Goal: Information Seeking & Learning: Learn about a topic

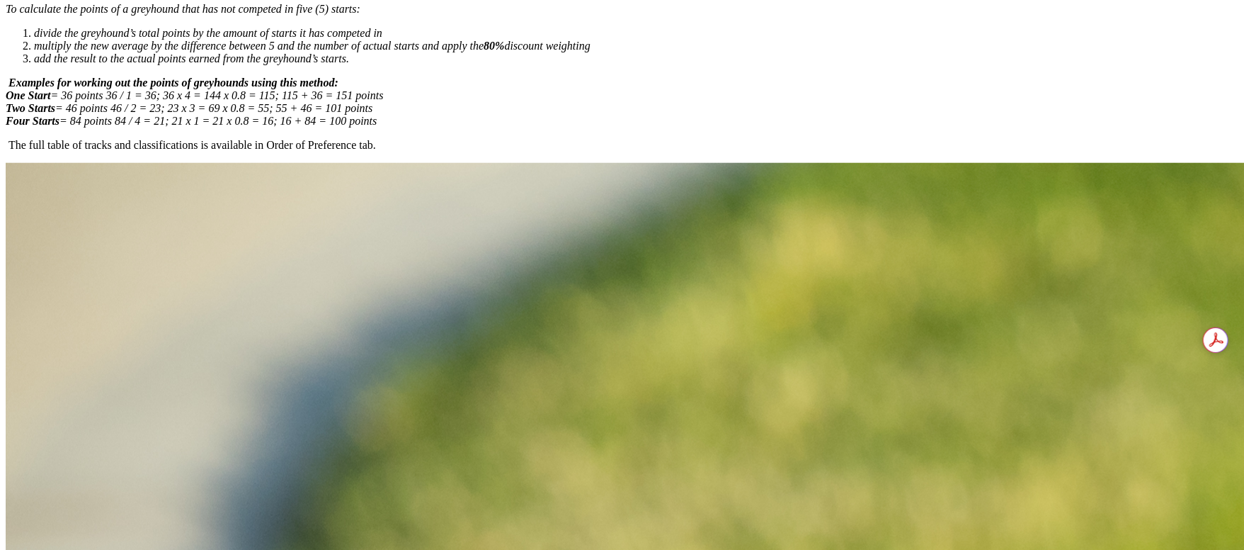
scroll to position [637, 0]
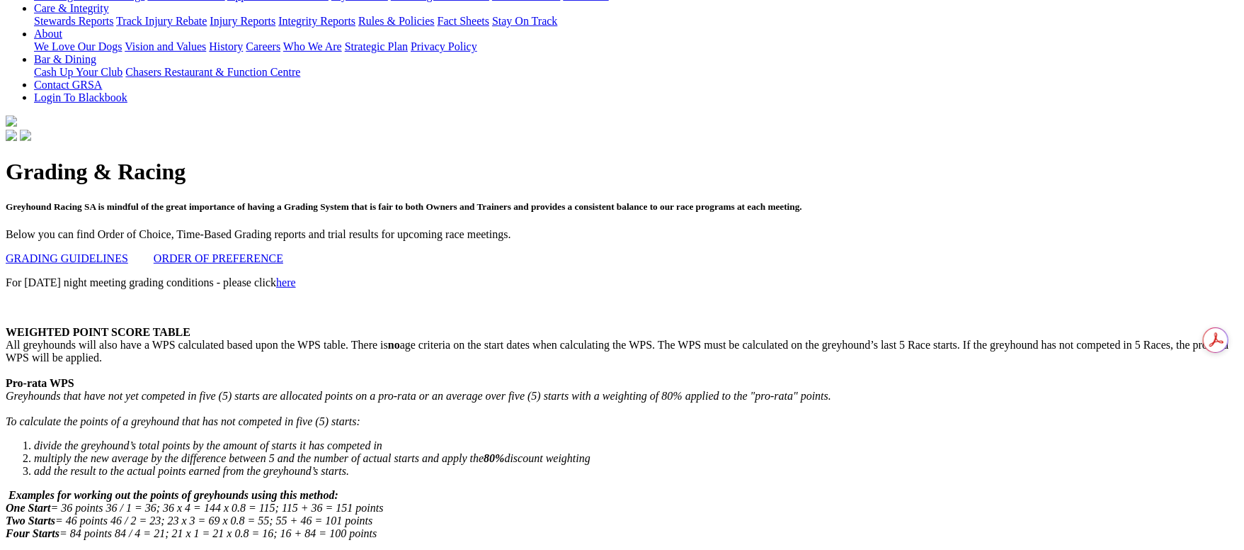
scroll to position [0, 0]
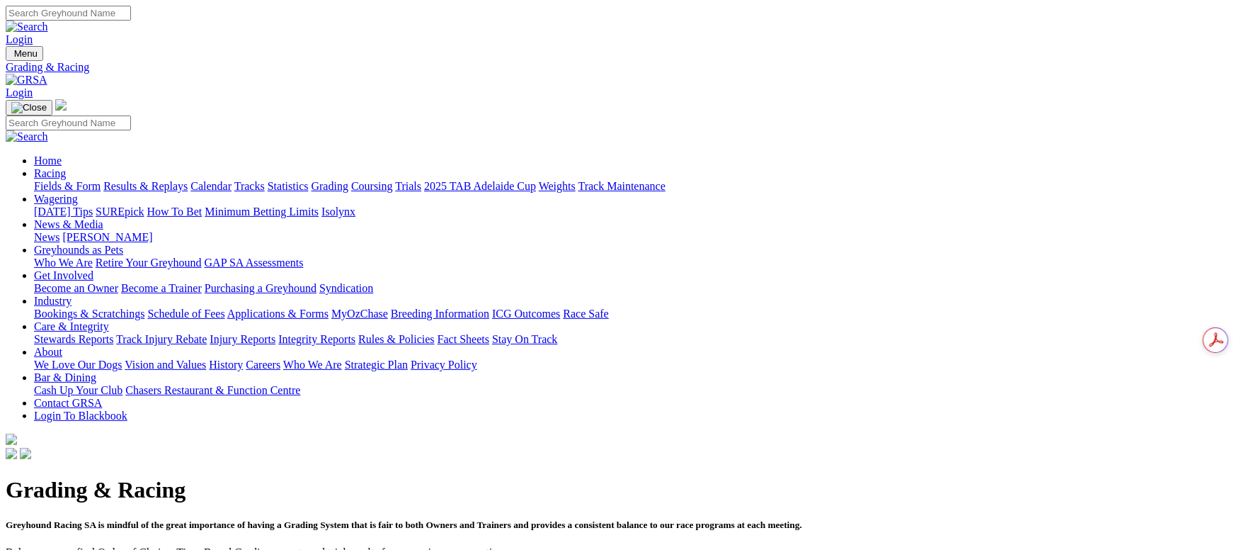
click at [101, 180] on link "Fields & Form" at bounding box center [67, 186] width 67 height 12
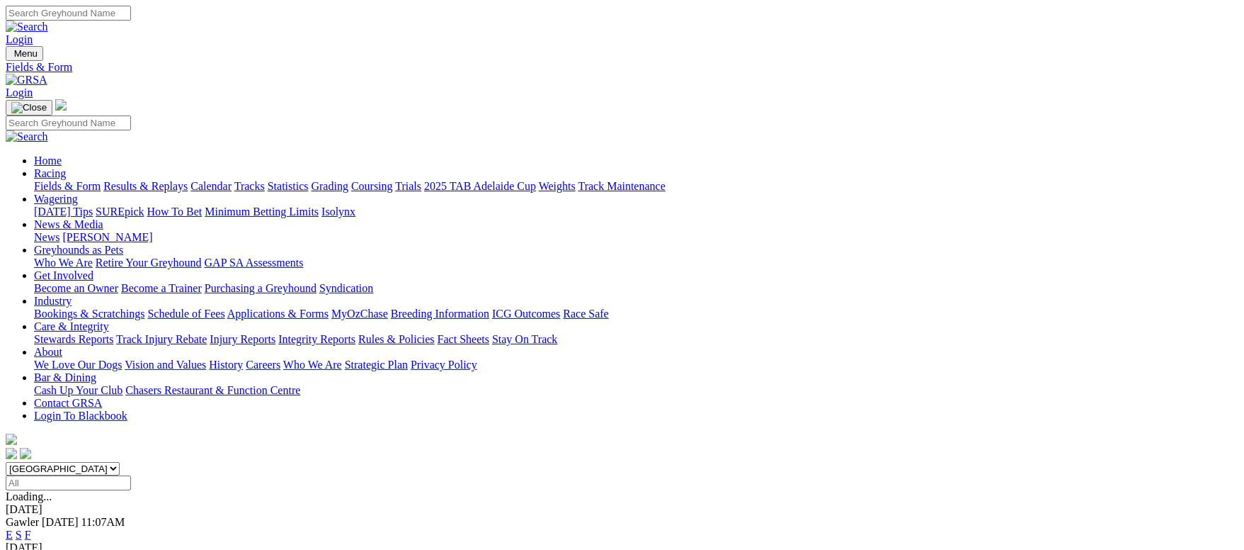
click at [232, 180] on link "Calendar" at bounding box center [211, 186] width 41 height 12
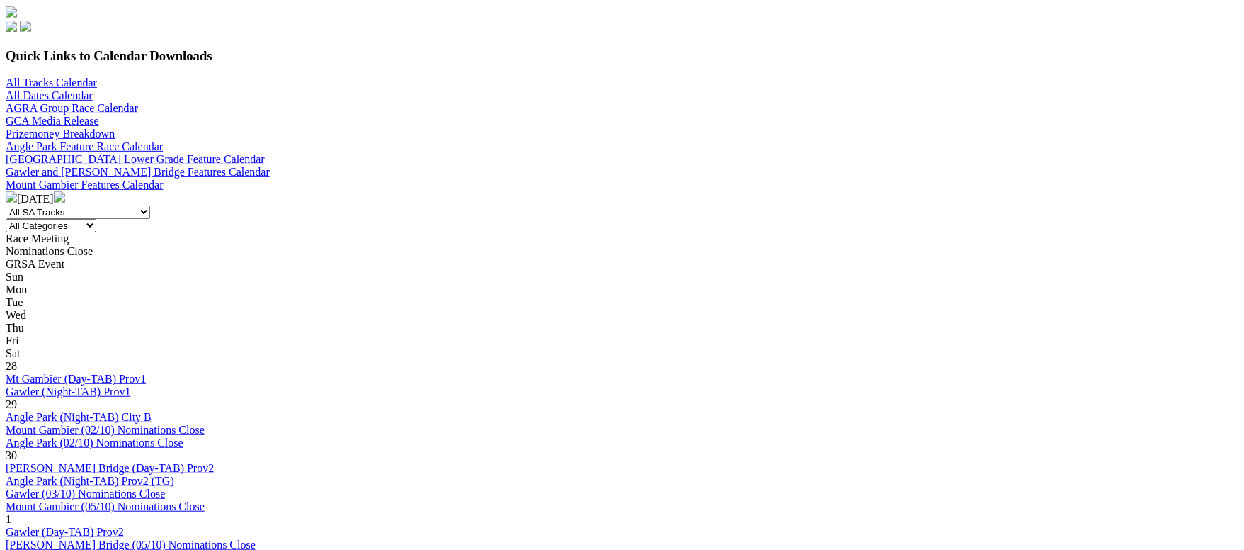
scroll to position [425, 0]
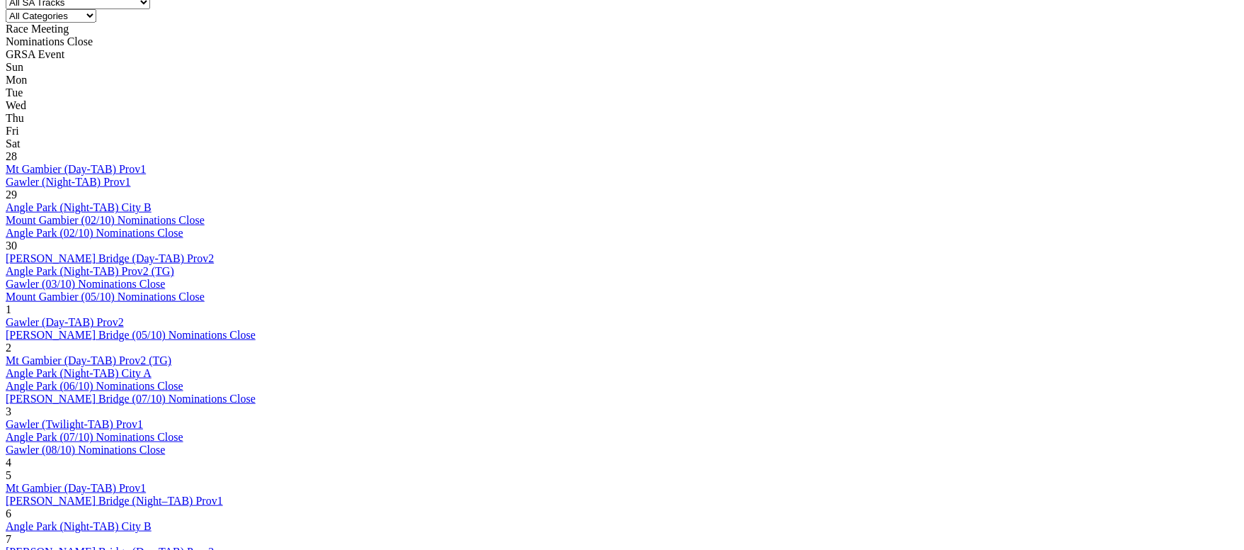
scroll to position [637, 0]
click at [223, 494] on link "Murray Bridge (Night–TAB) Prov1" at bounding box center [114, 500] width 217 height 12
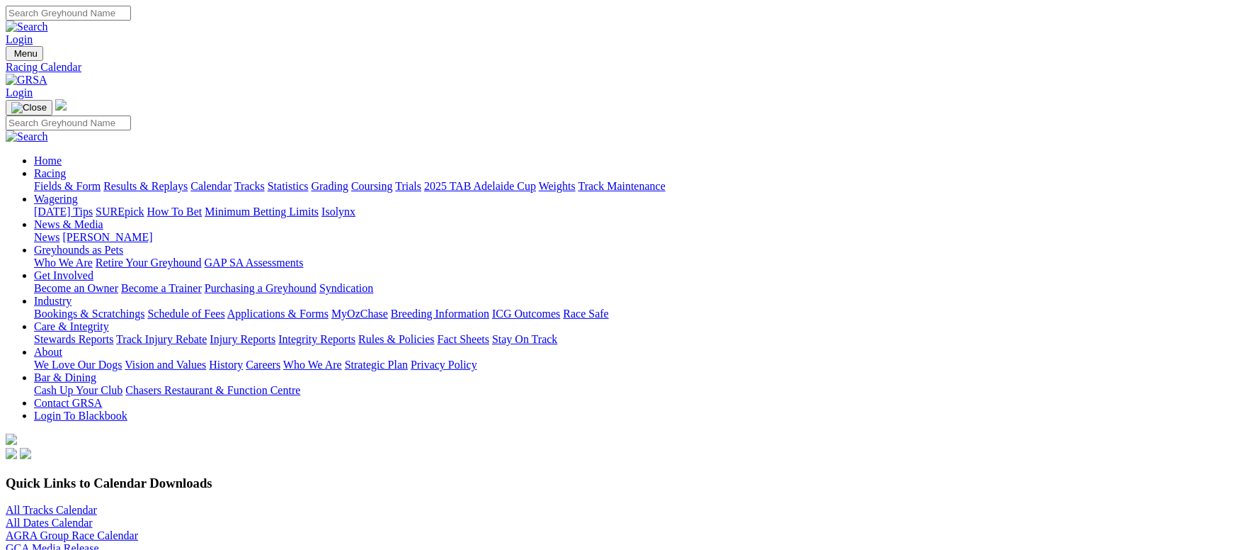
click at [188, 180] on link "Results & Replays" at bounding box center [145, 186] width 84 height 12
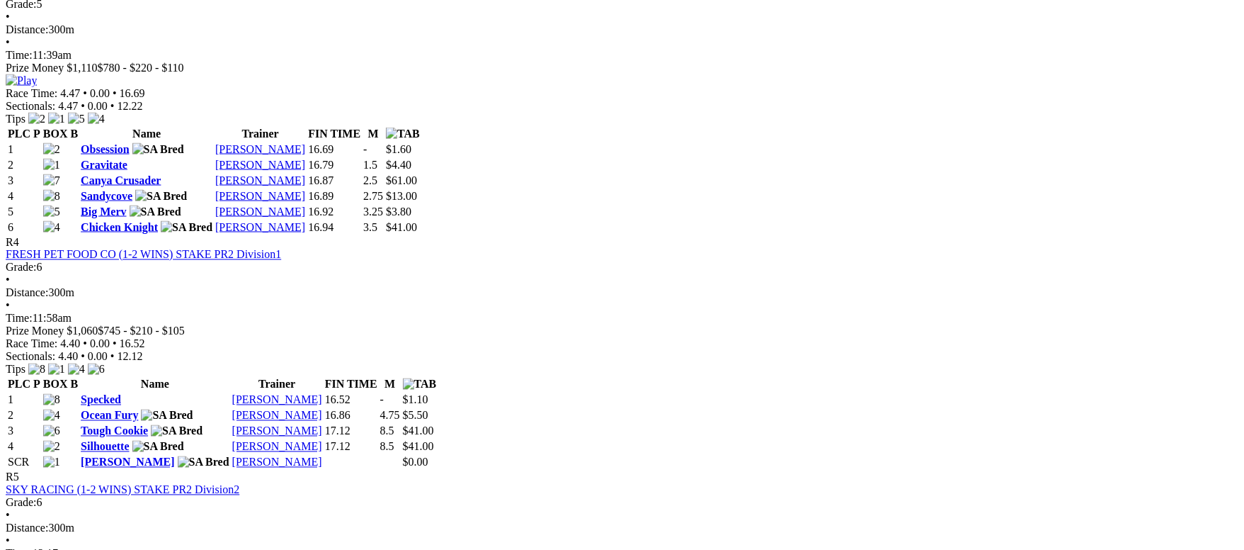
scroll to position [1274, 0]
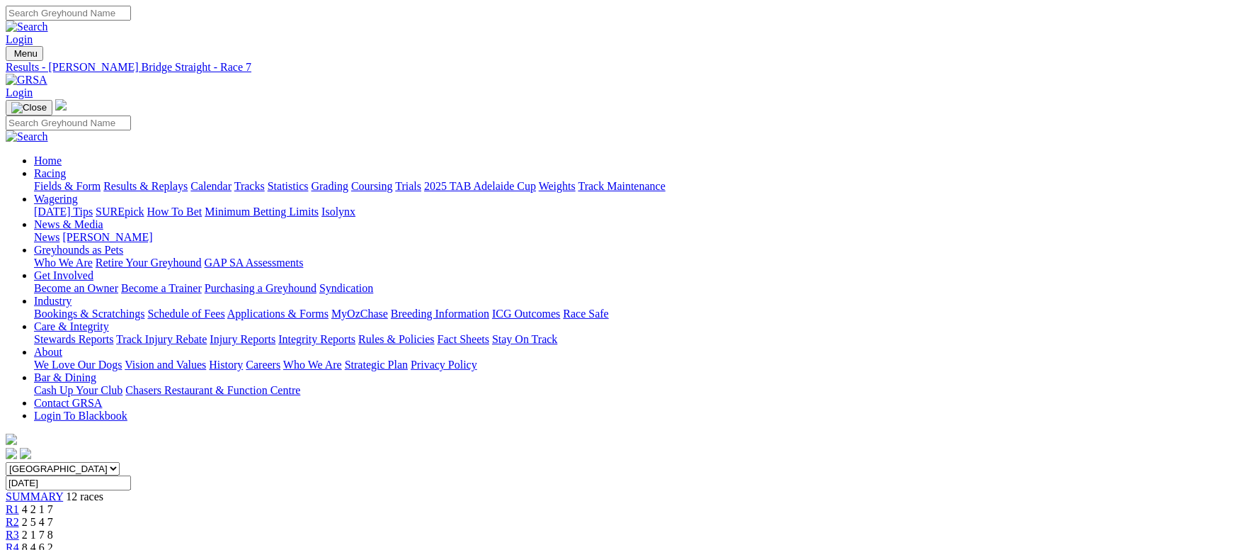
scroll to position [106, 0]
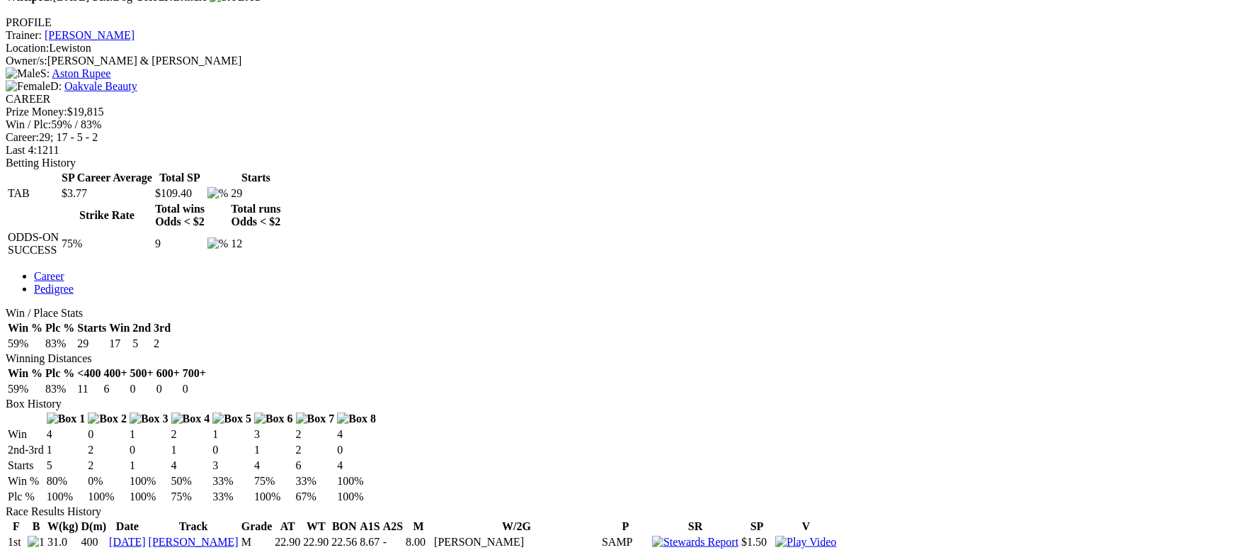
scroll to position [956, 0]
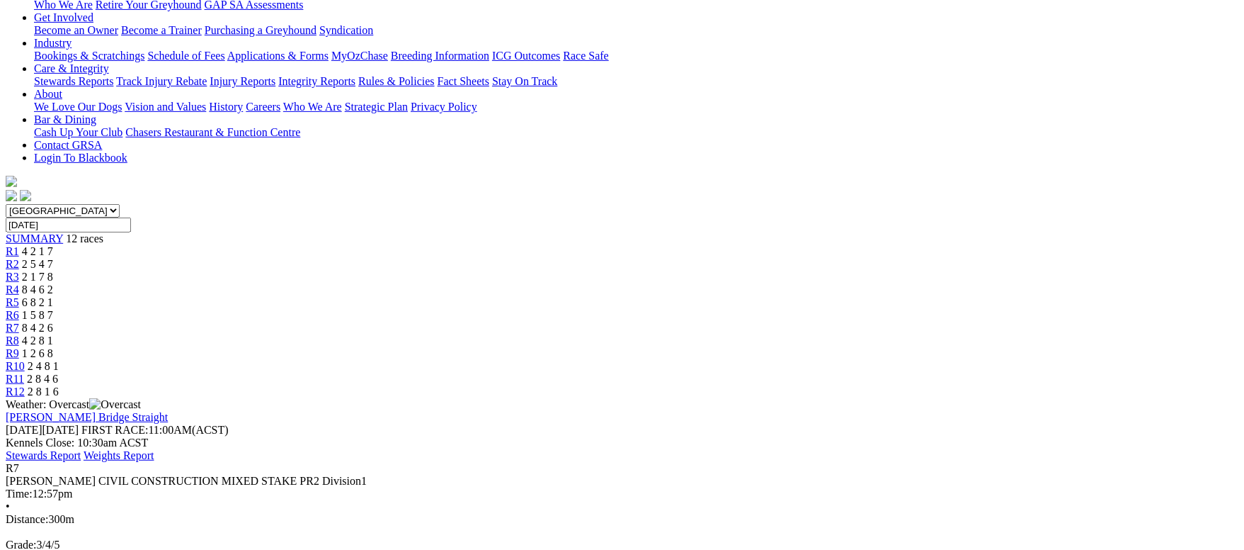
scroll to position [318, 0]
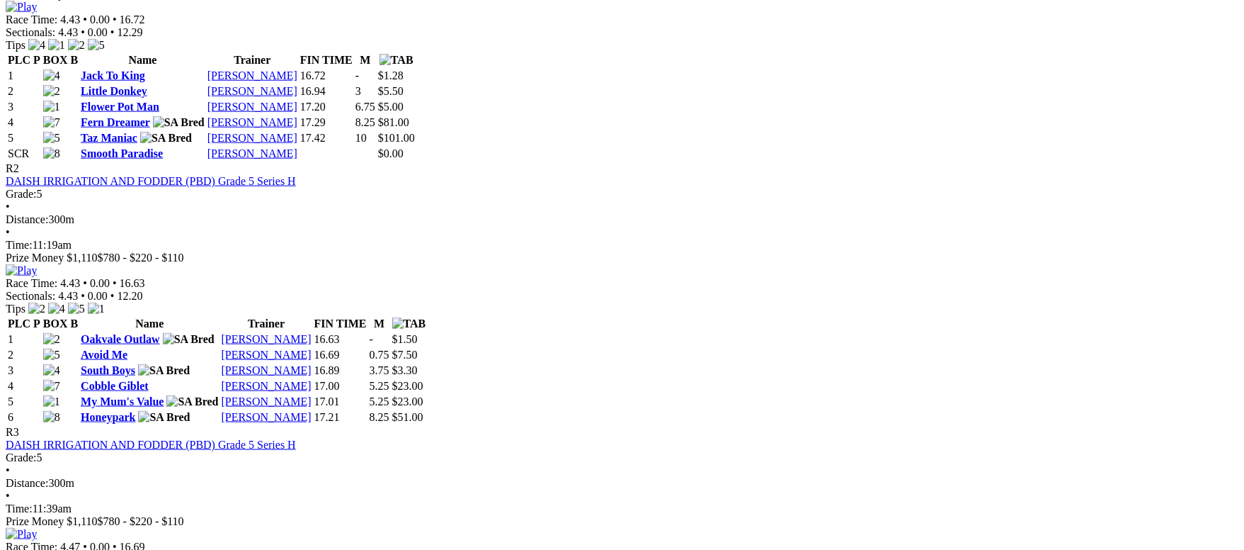
scroll to position [1168, 0]
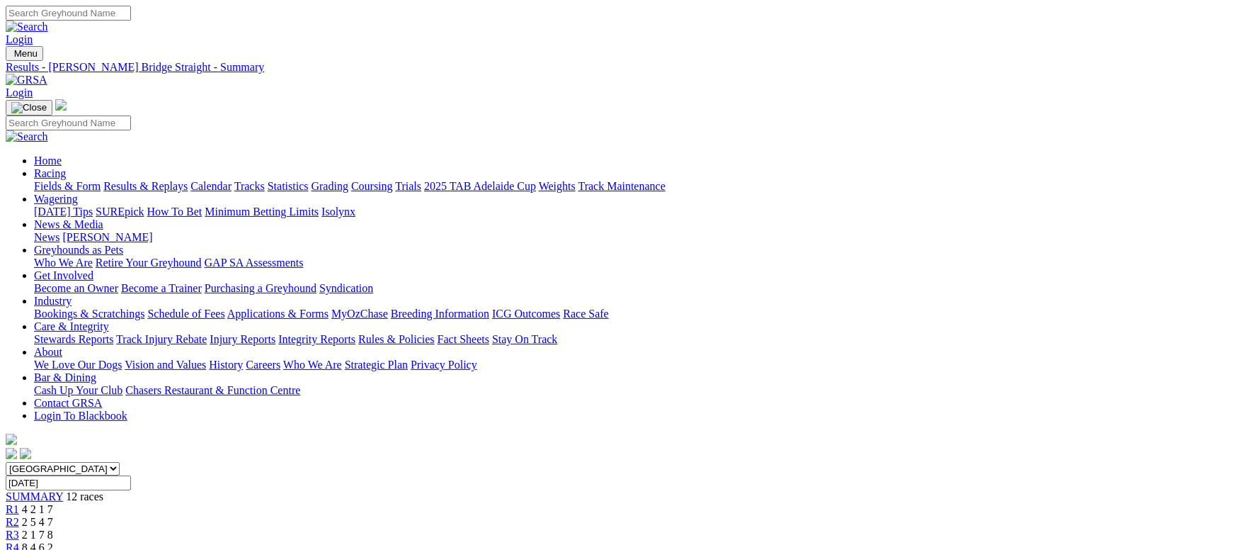
click at [188, 180] on link "Results & Replays" at bounding box center [145, 186] width 84 height 12
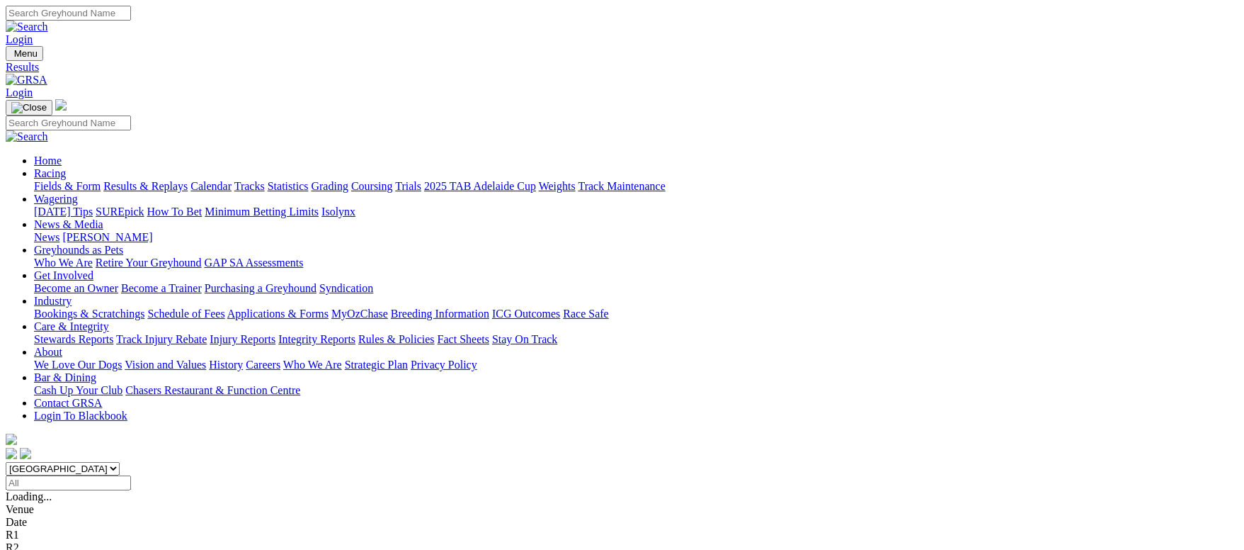
click at [101, 180] on link "Fields & Form" at bounding box center [67, 186] width 67 height 12
click at [188, 180] on link "Results & Replays" at bounding box center [145, 186] width 84 height 12
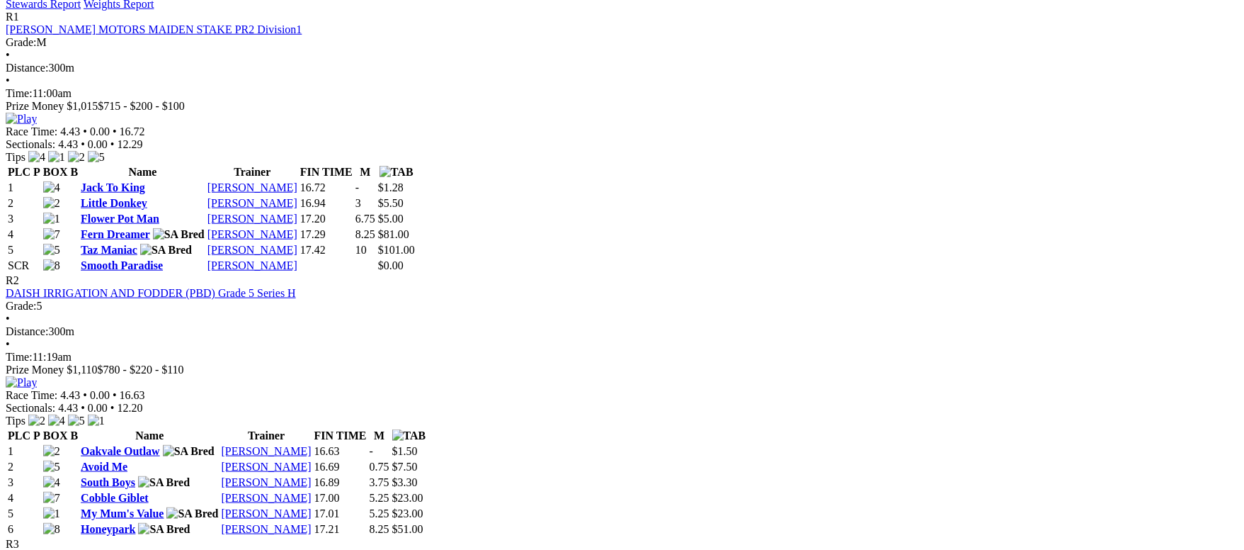
scroll to position [850, 0]
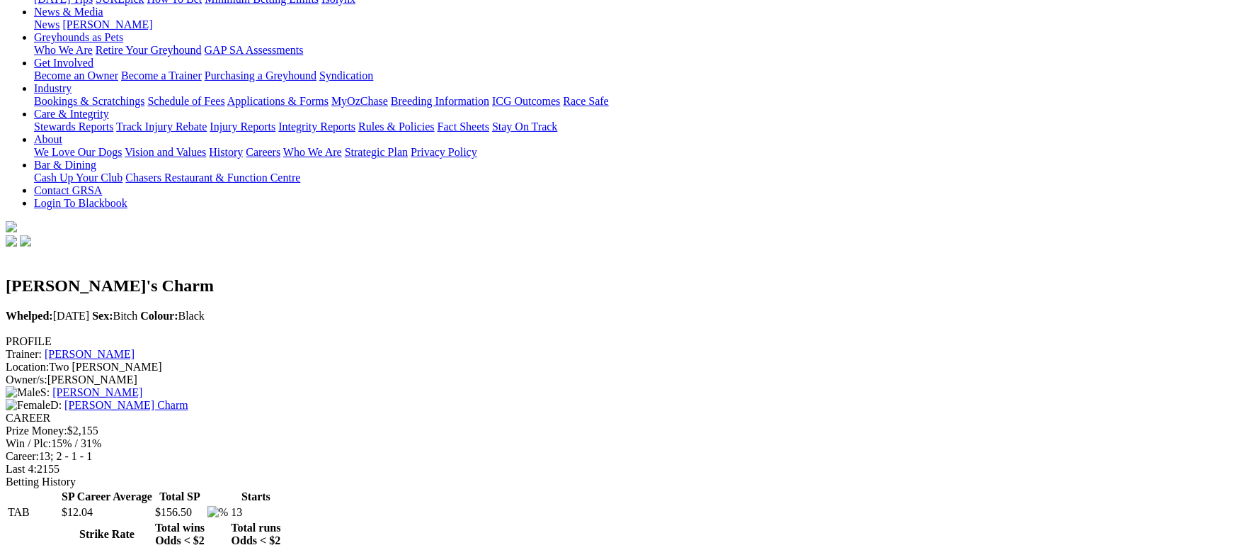
scroll to position [531, 0]
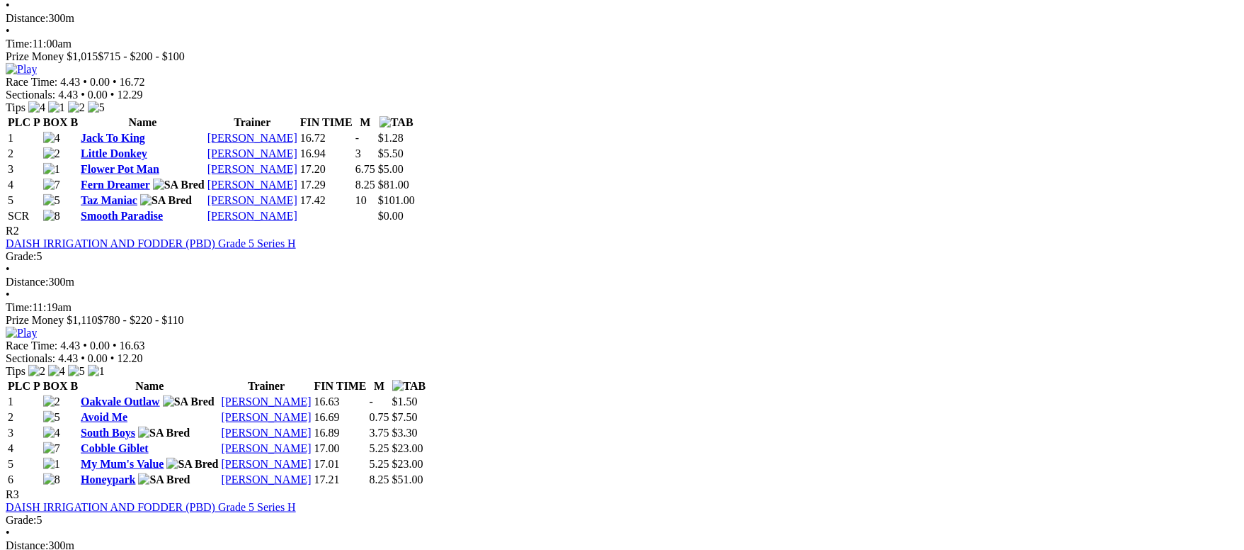
scroll to position [956, 0]
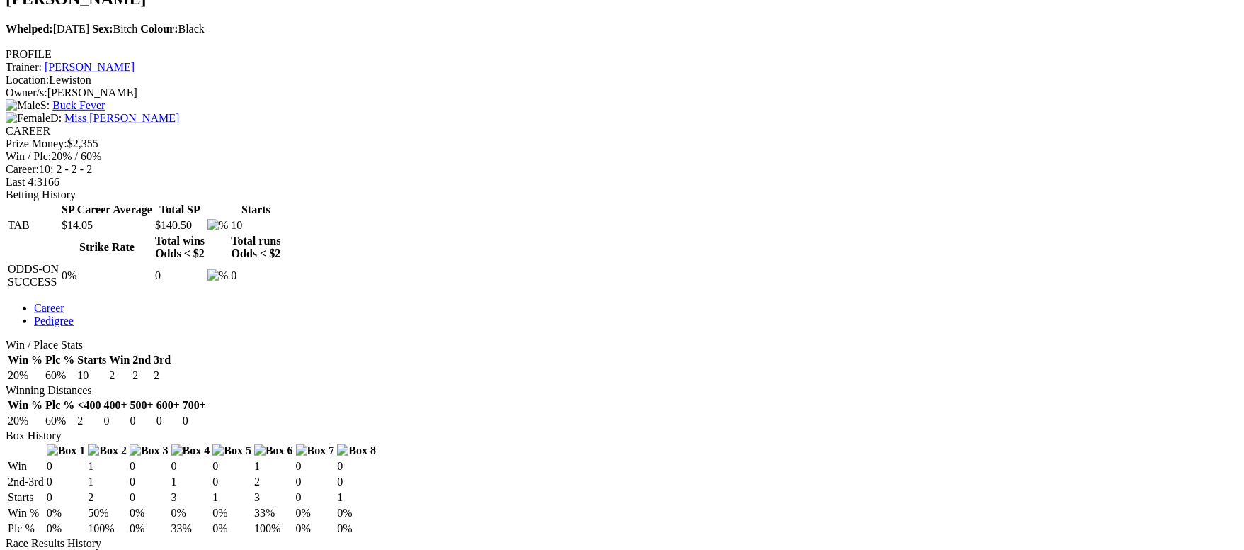
scroll to position [531, 0]
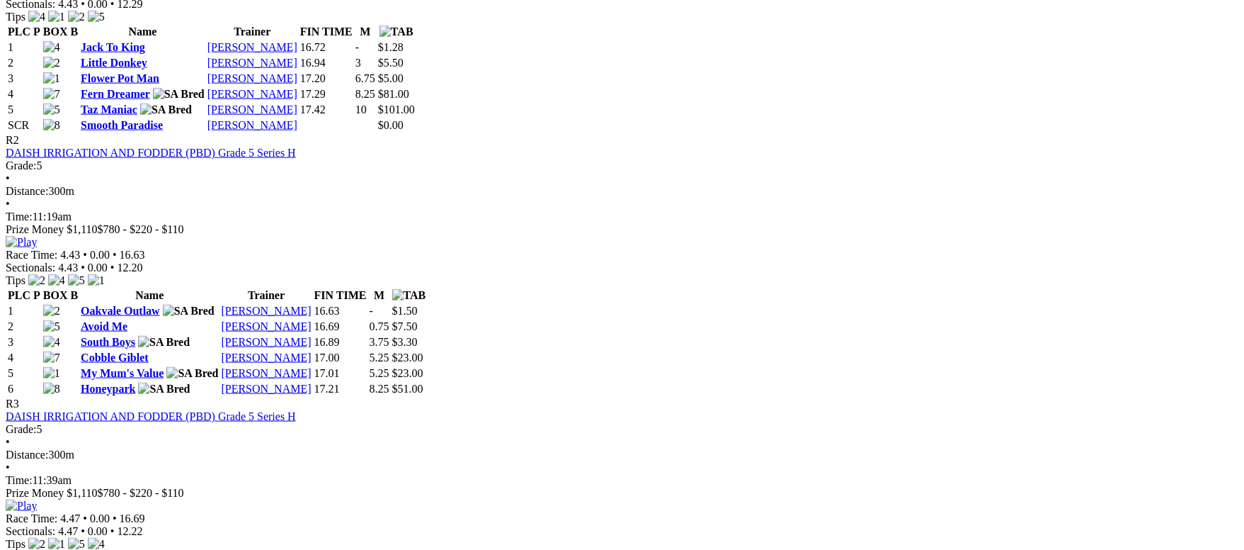
scroll to position [850, 0]
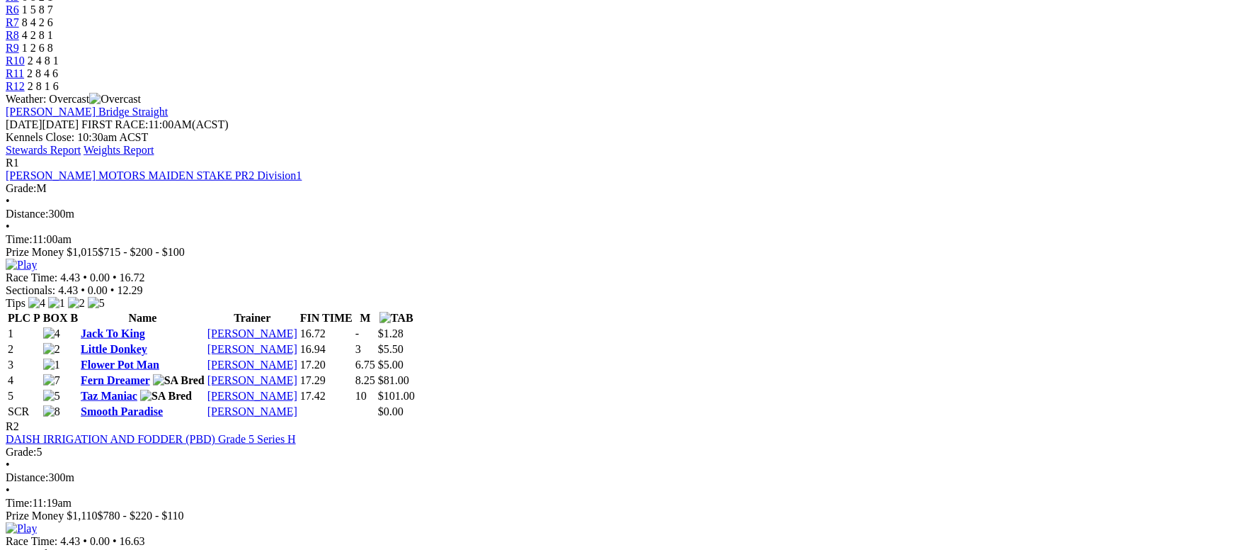
scroll to position [637, 0]
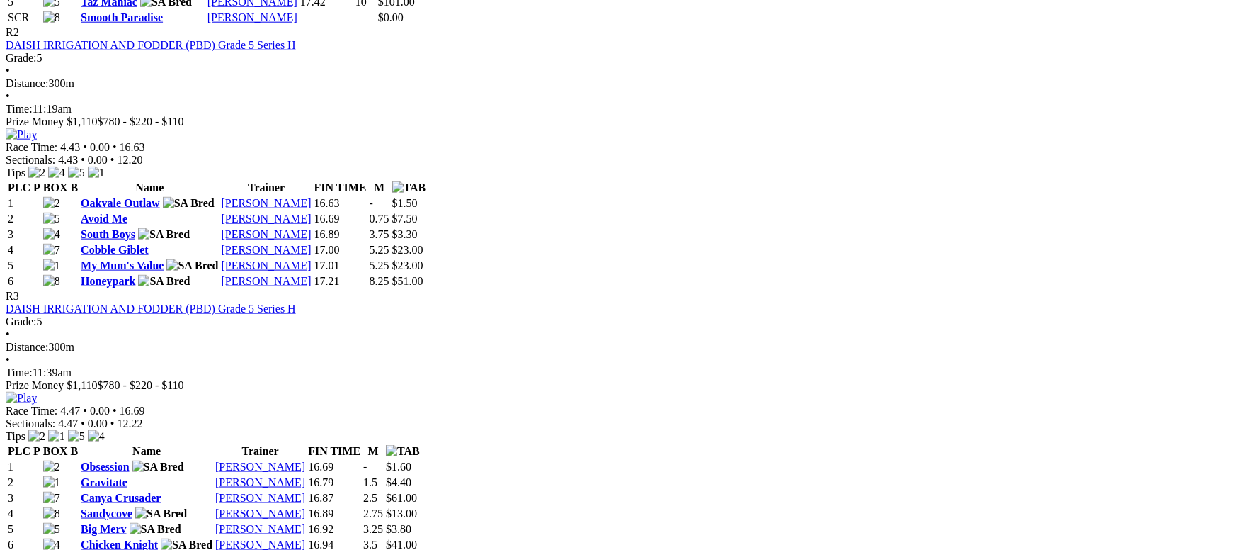
scroll to position [956, 0]
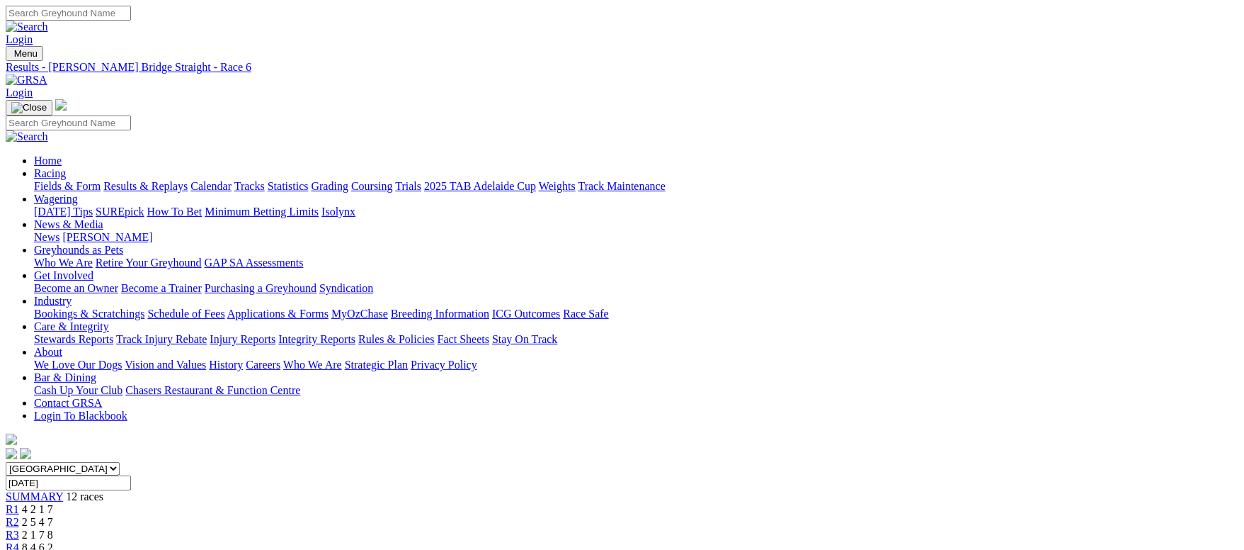
scroll to position [106, 0]
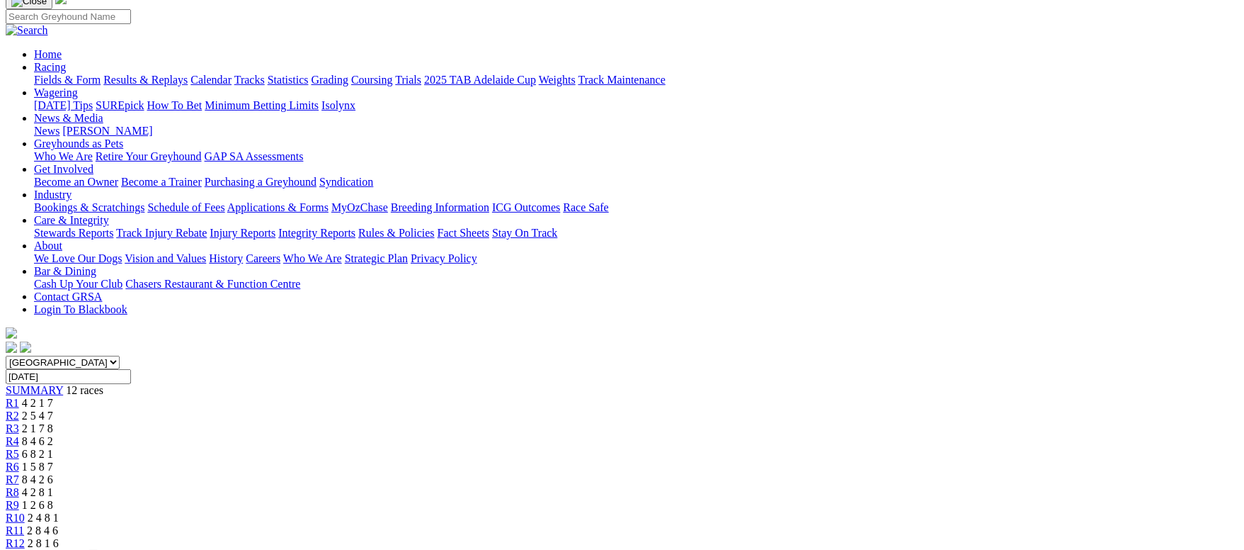
click at [103, 384] on span "12 races" at bounding box center [85, 390] width 38 height 12
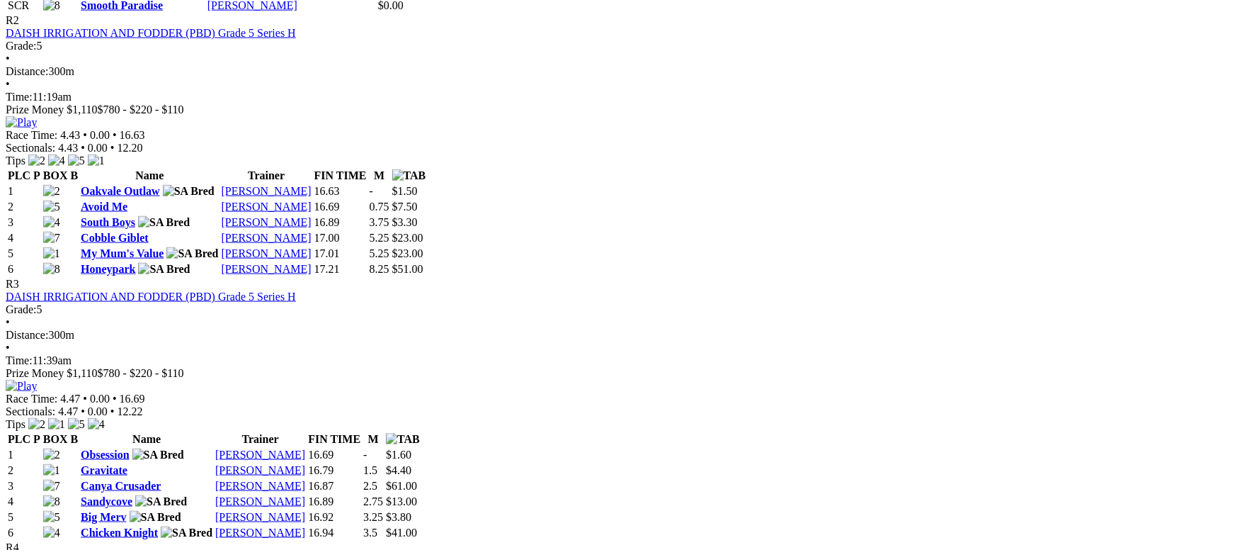
scroll to position [956, 0]
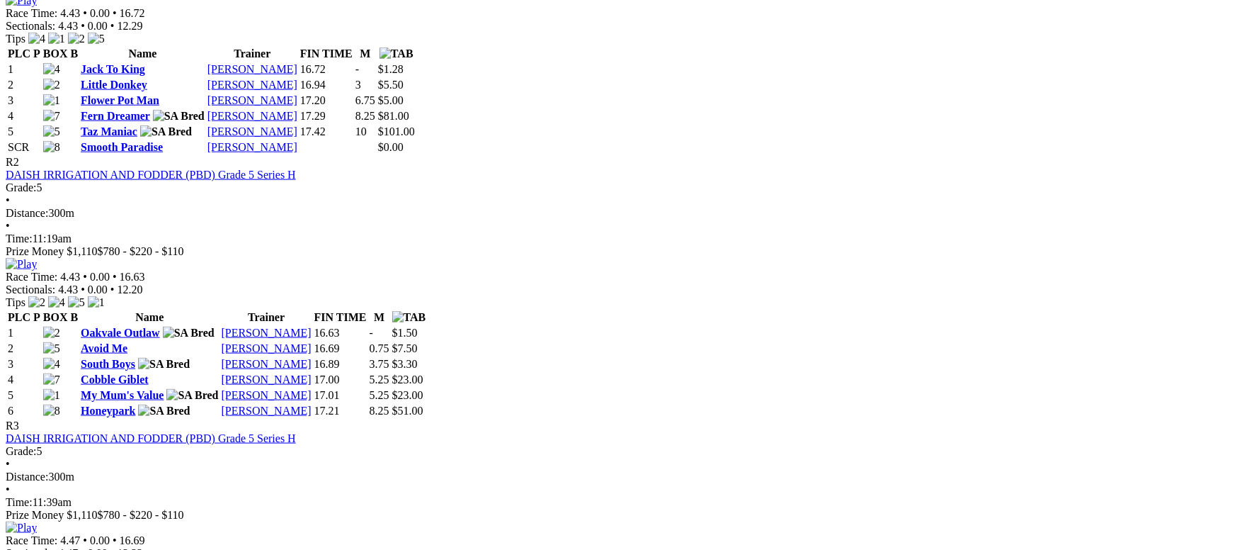
scroll to position [956, 0]
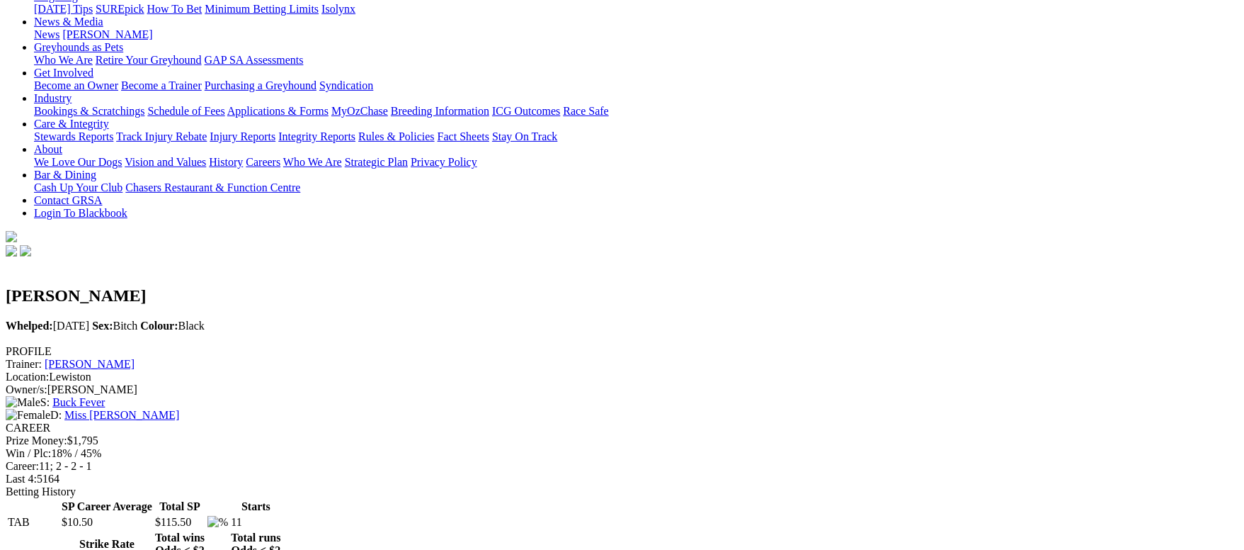
scroll to position [212, 0]
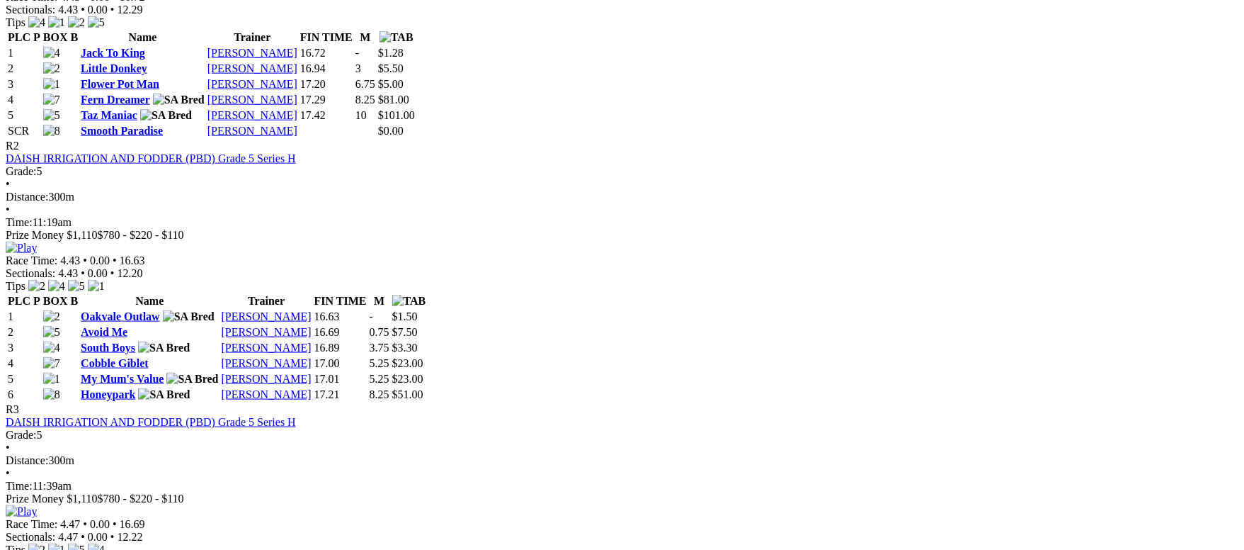
scroll to position [956, 0]
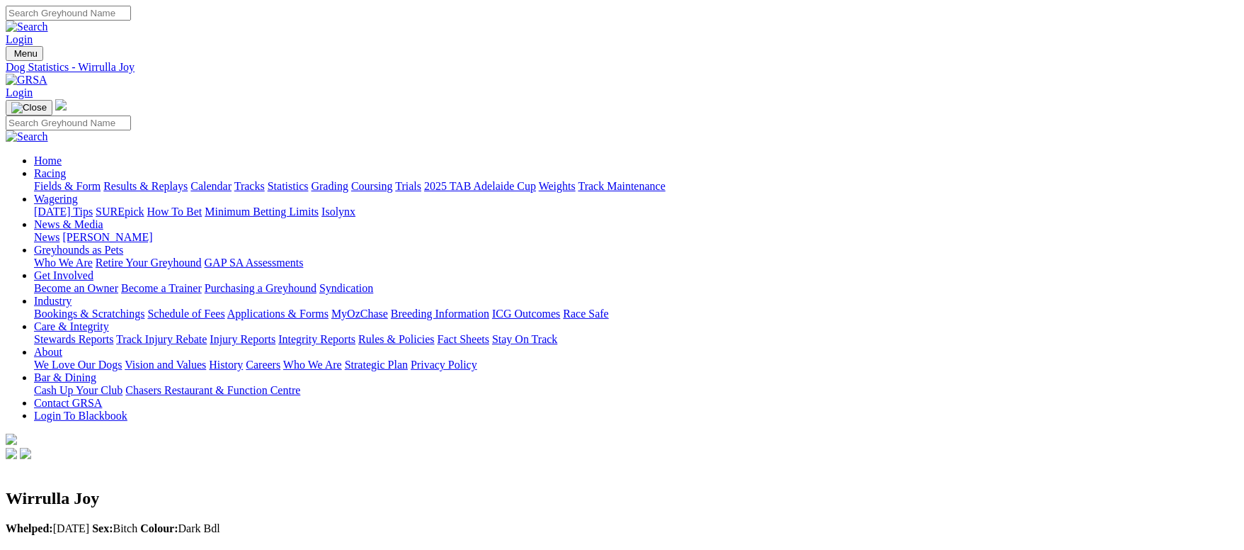
click at [101, 180] on link "Fields & Form" at bounding box center [67, 186] width 67 height 12
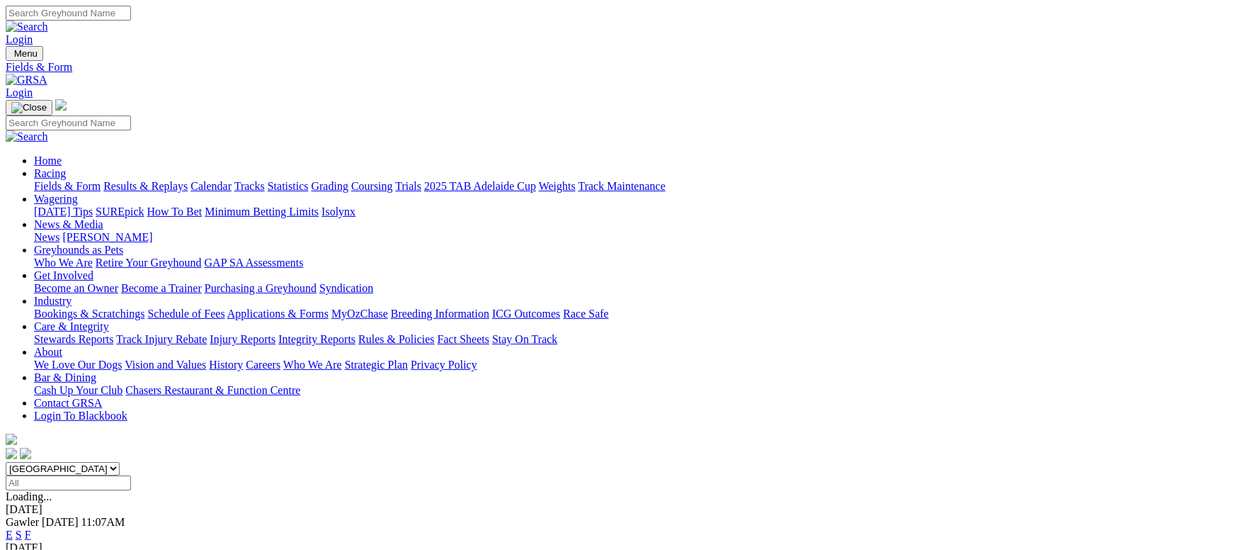
click at [31, 528] on link "F" at bounding box center [28, 534] width 6 height 12
click at [101, 180] on link "Fields & Form" at bounding box center [67, 186] width 67 height 12
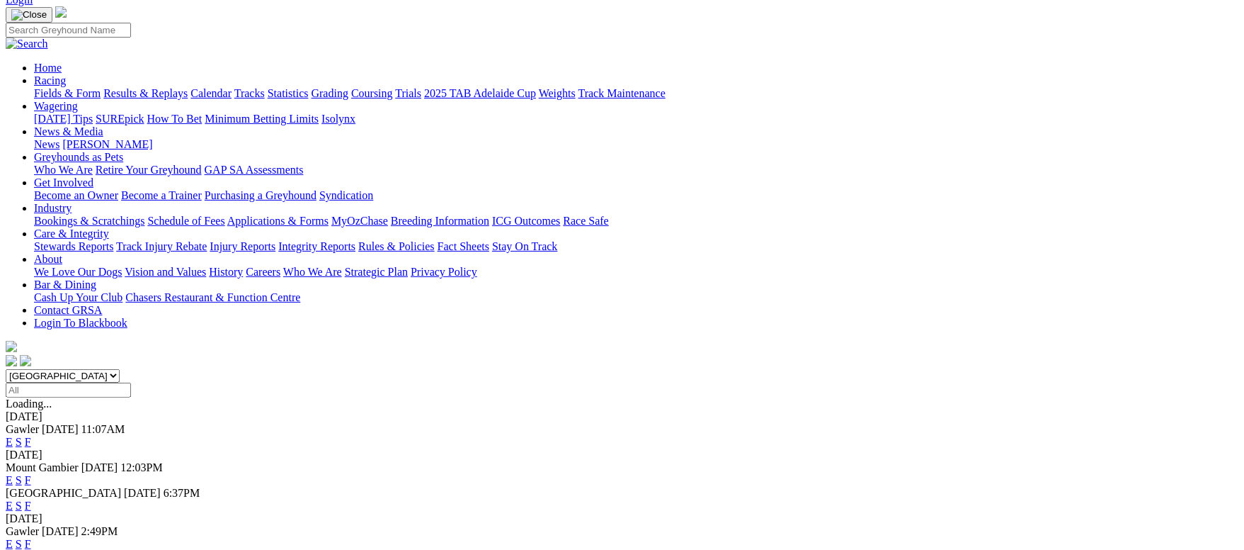
scroll to position [106, 0]
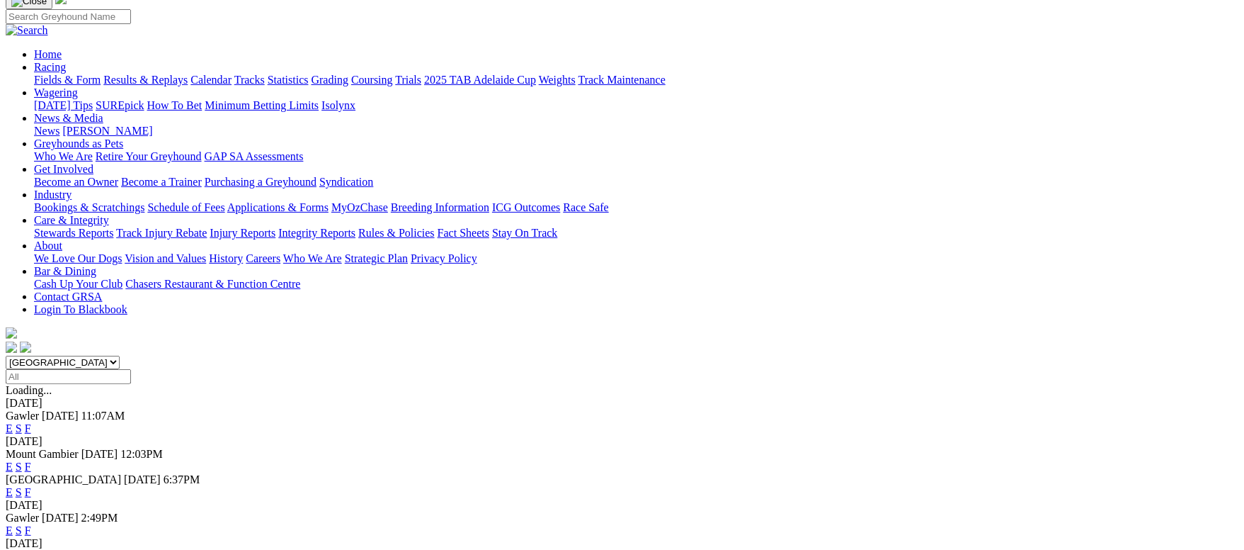
click at [31, 524] on link "F" at bounding box center [28, 530] width 6 height 12
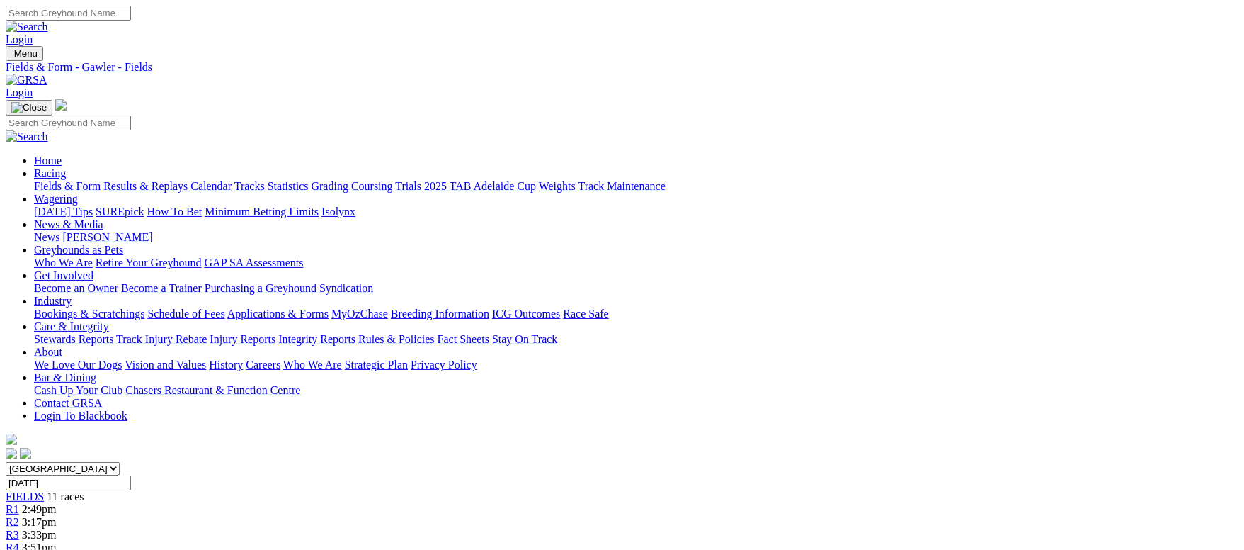
drag, startPoint x: 116, startPoint y: 94, endPoint x: 123, endPoint y: 8, distance: 86.0
click at [101, 180] on link "Fields & Form" at bounding box center [67, 186] width 67 height 12
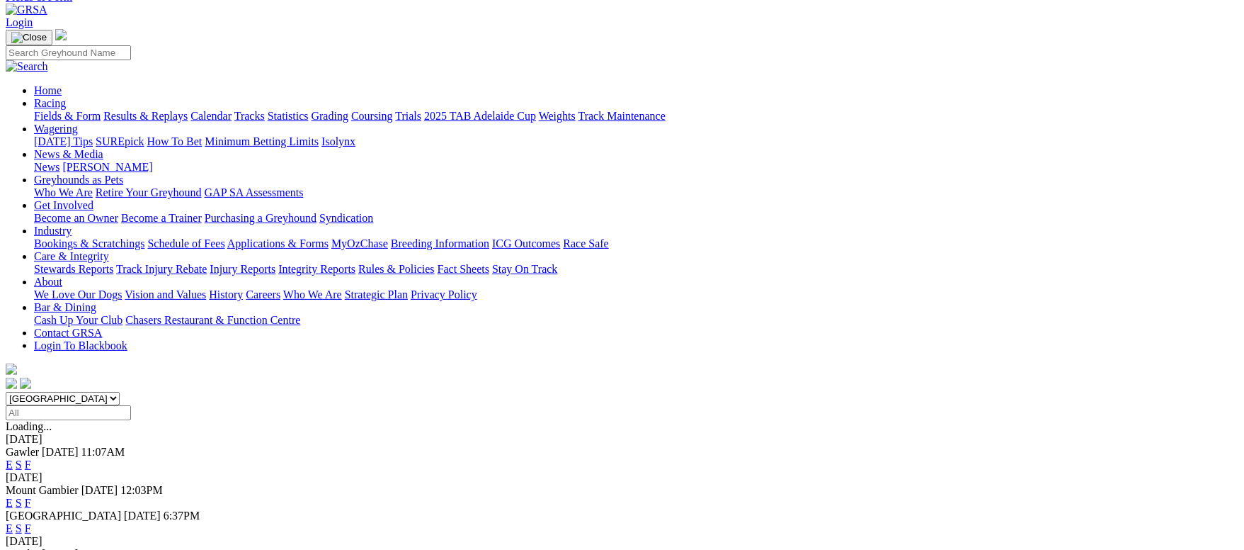
scroll to position [212, 0]
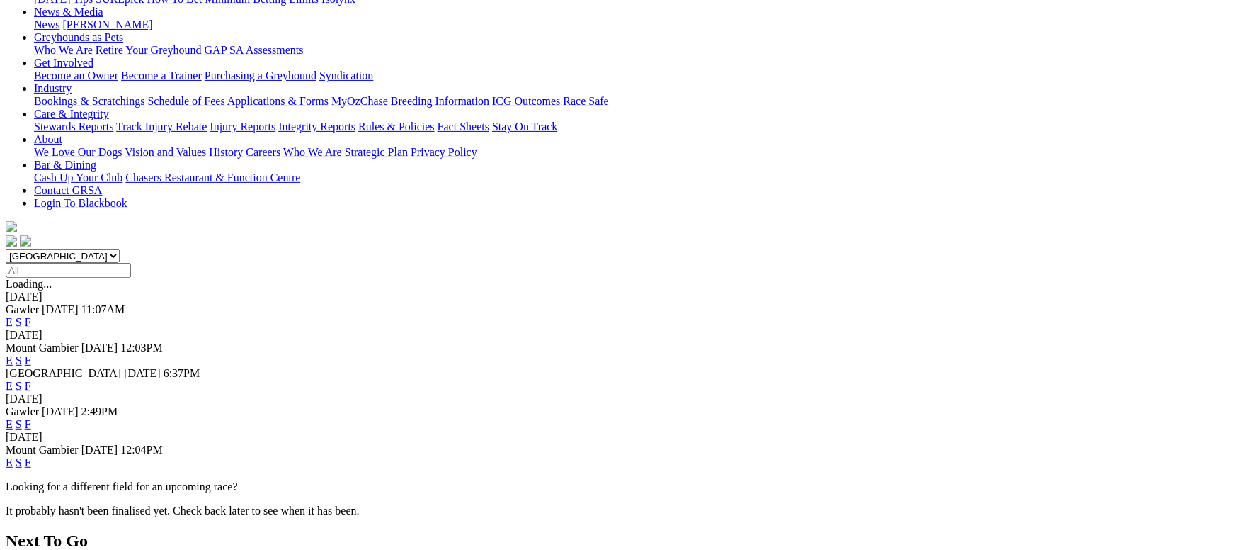
click at [31, 456] on link "F" at bounding box center [28, 462] width 6 height 12
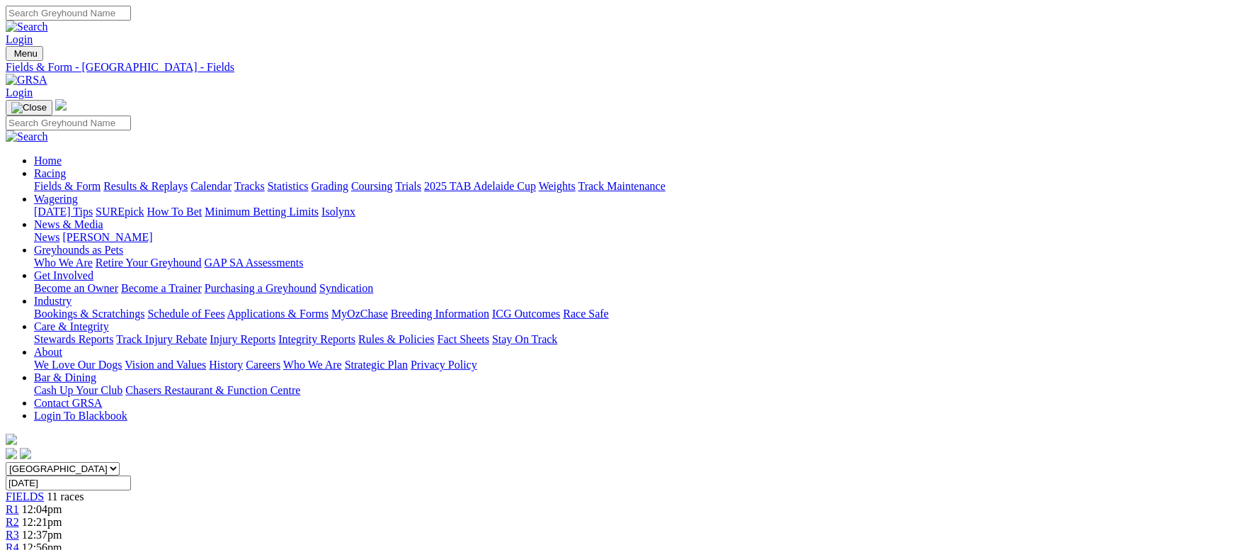
click at [101, 180] on link "Fields & Form" at bounding box center [67, 186] width 67 height 12
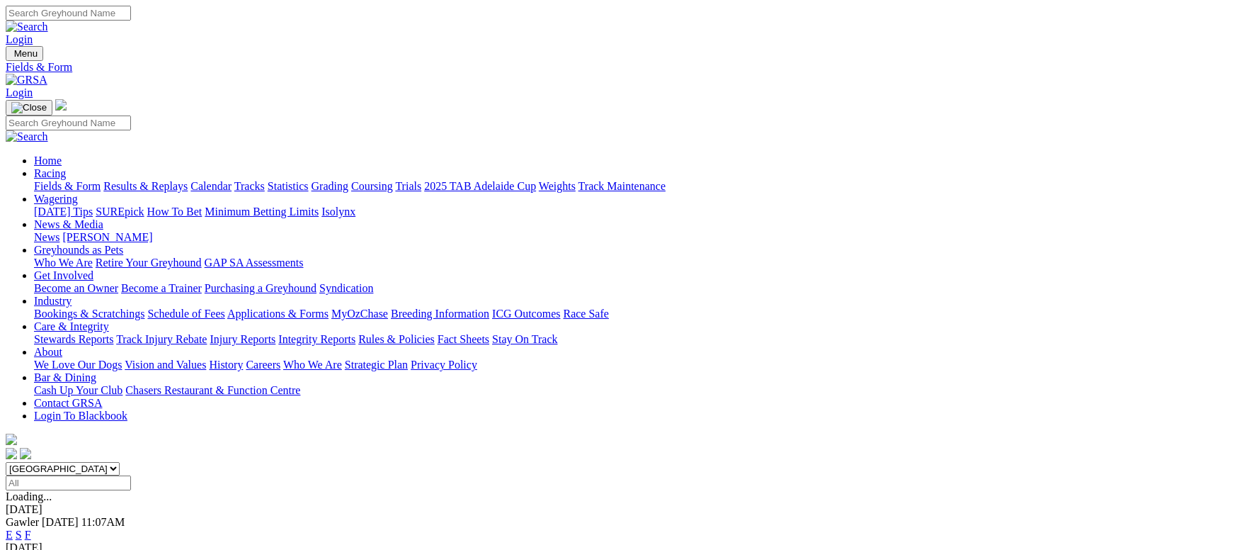
scroll to position [318, 0]
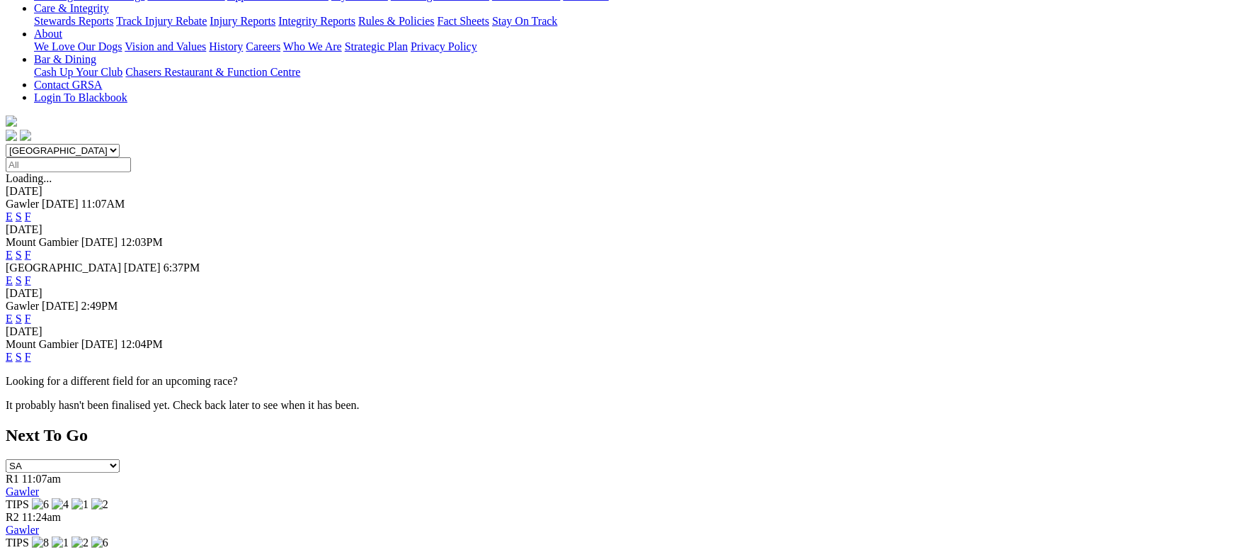
click at [31, 312] on link "F" at bounding box center [28, 318] width 6 height 12
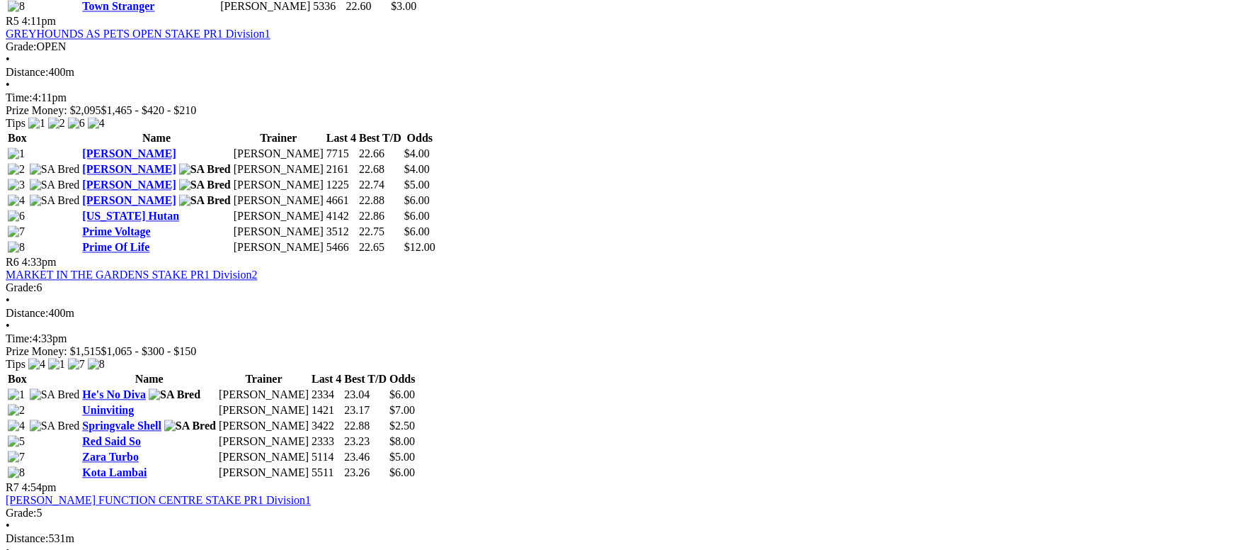
scroll to position [1700, 0]
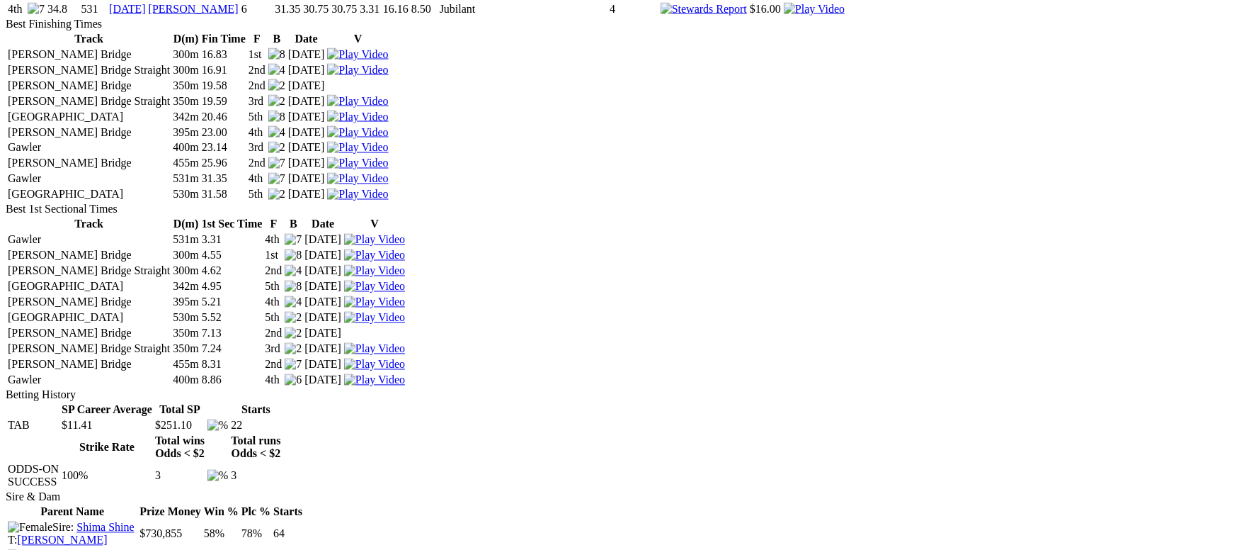
scroll to position [1487, 0]
